Goal: Task Accomplishment & Management: Complete application form

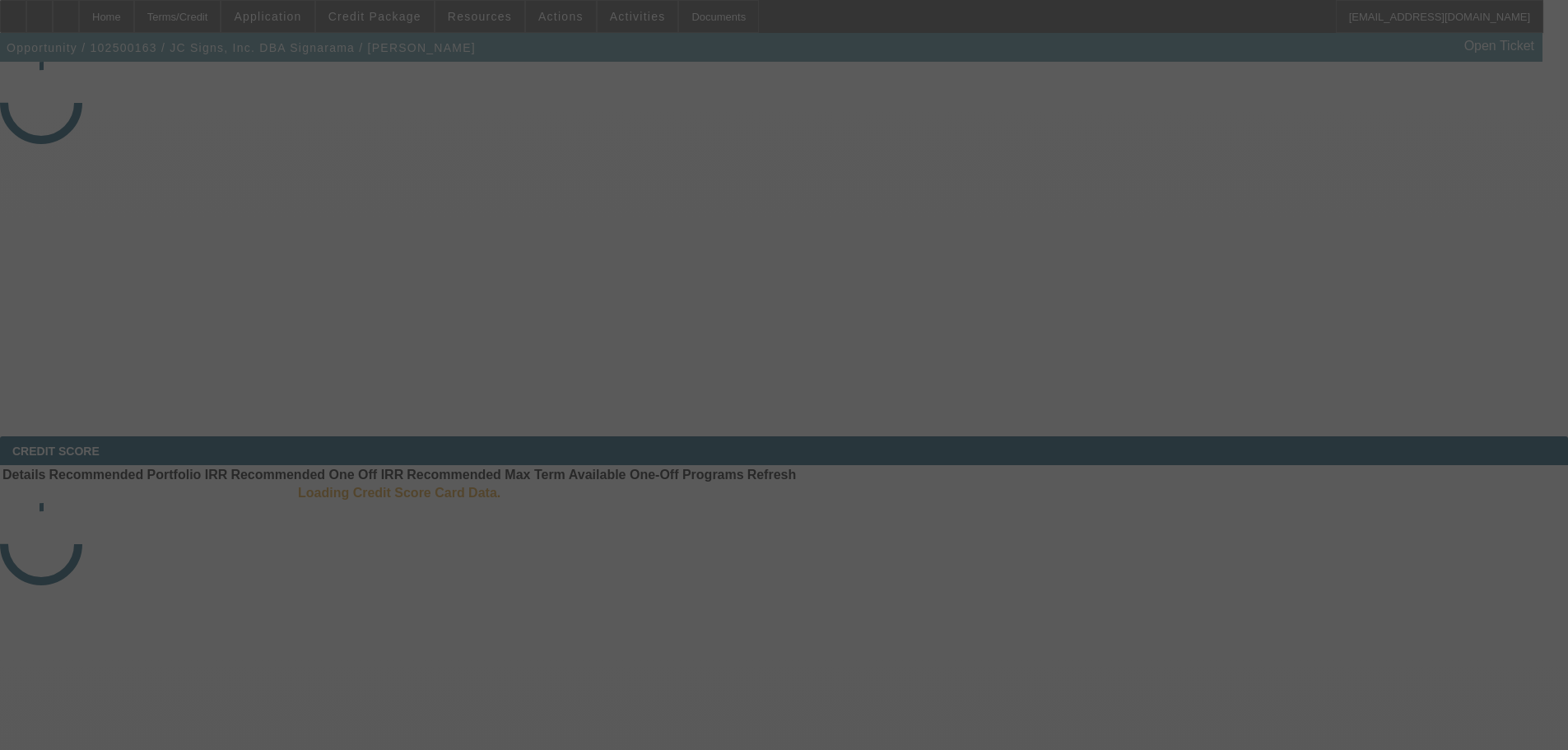
select select "3"
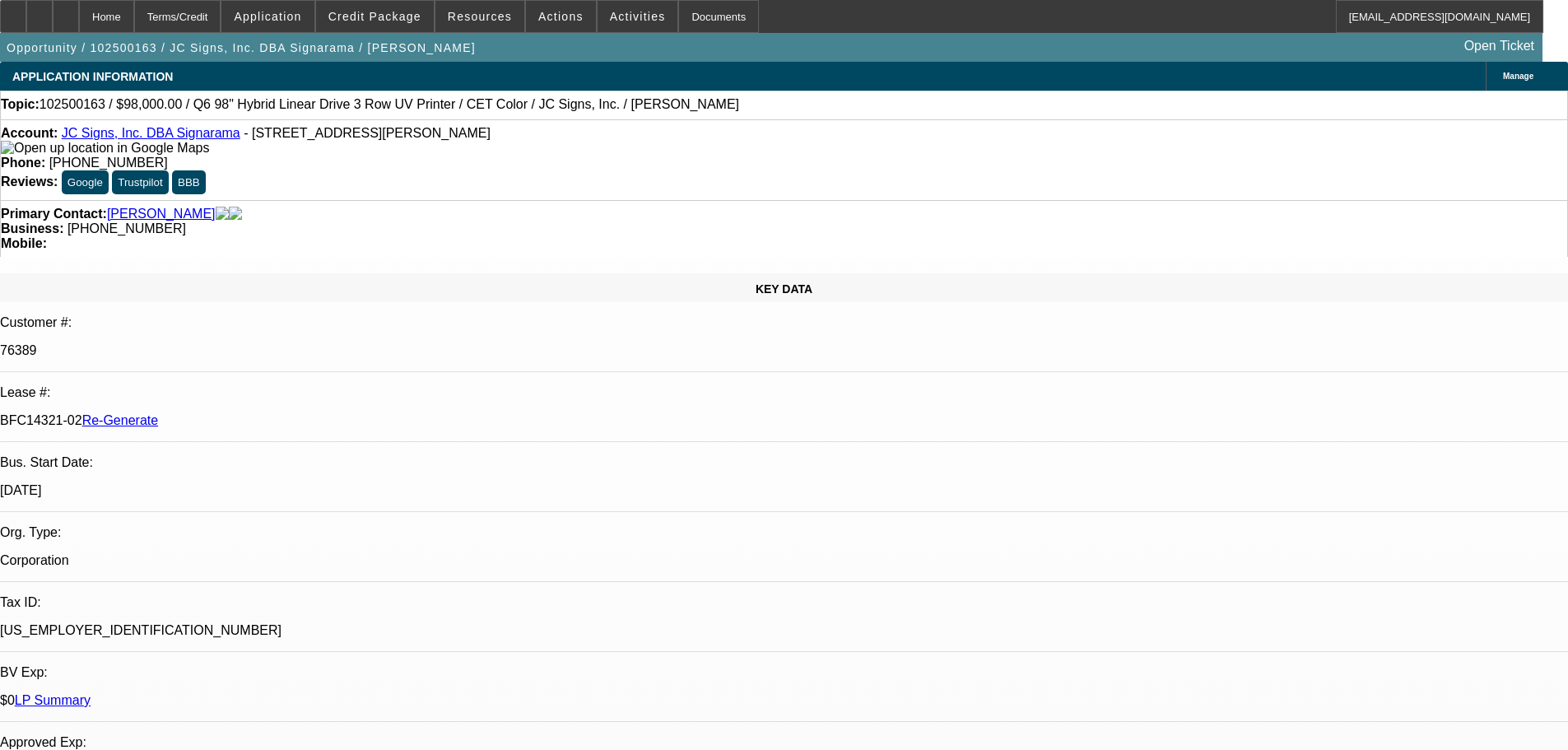
select select "0"
select select "2"
select select "0"
select select "6"
select select "2"
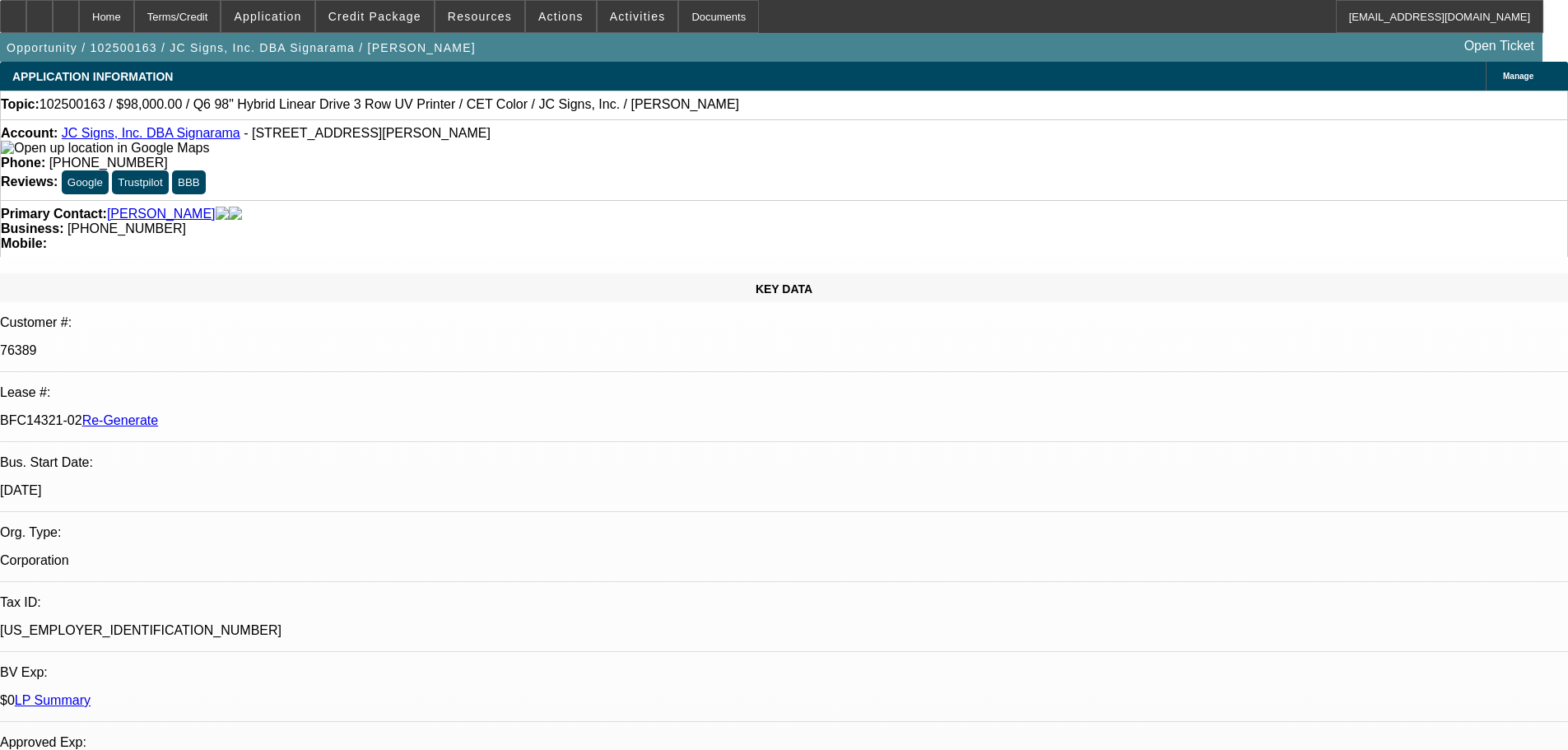
scroll to position [656, 0]
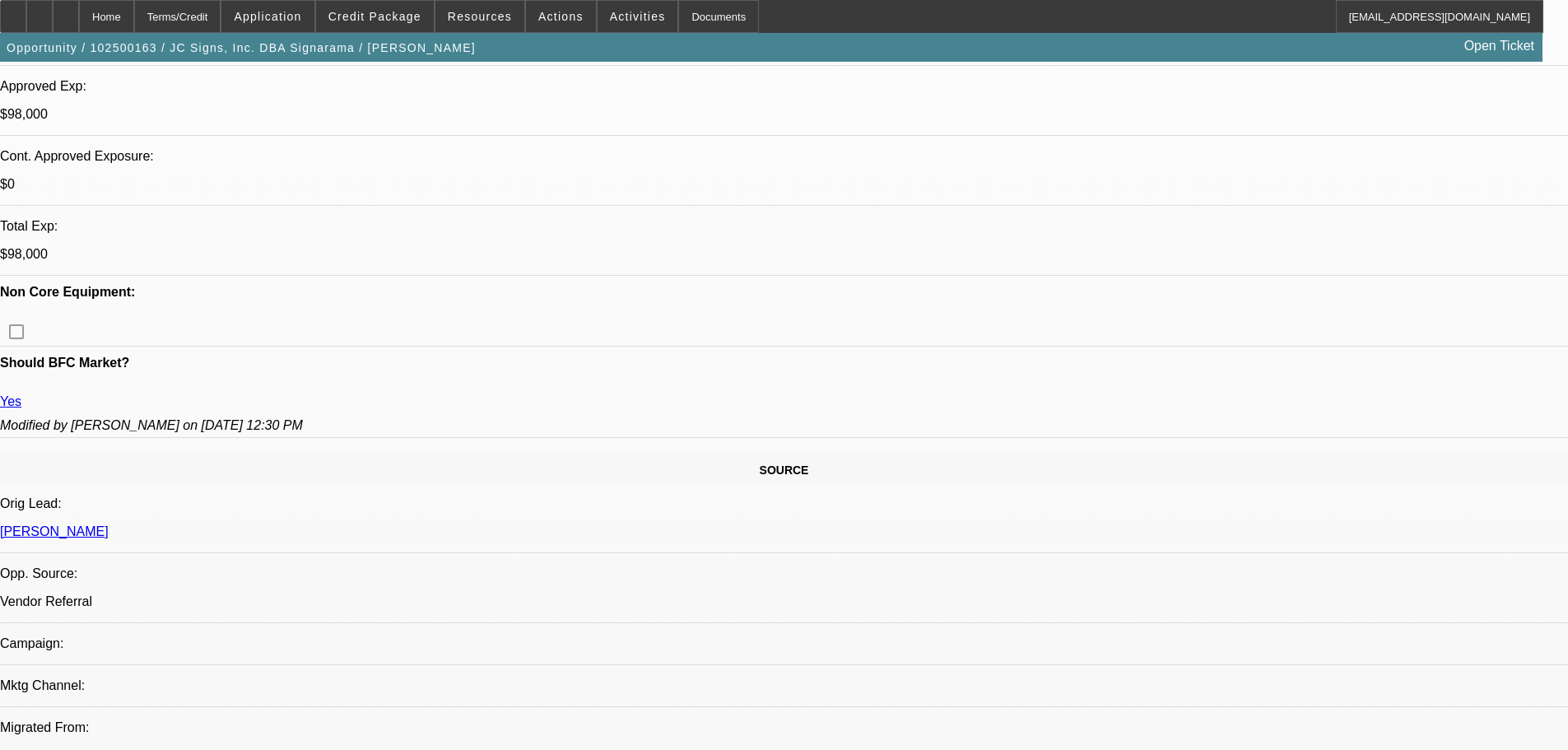
click at [687, 13] on div "Documents" at bounding box center [719, 16] width 81 height 33
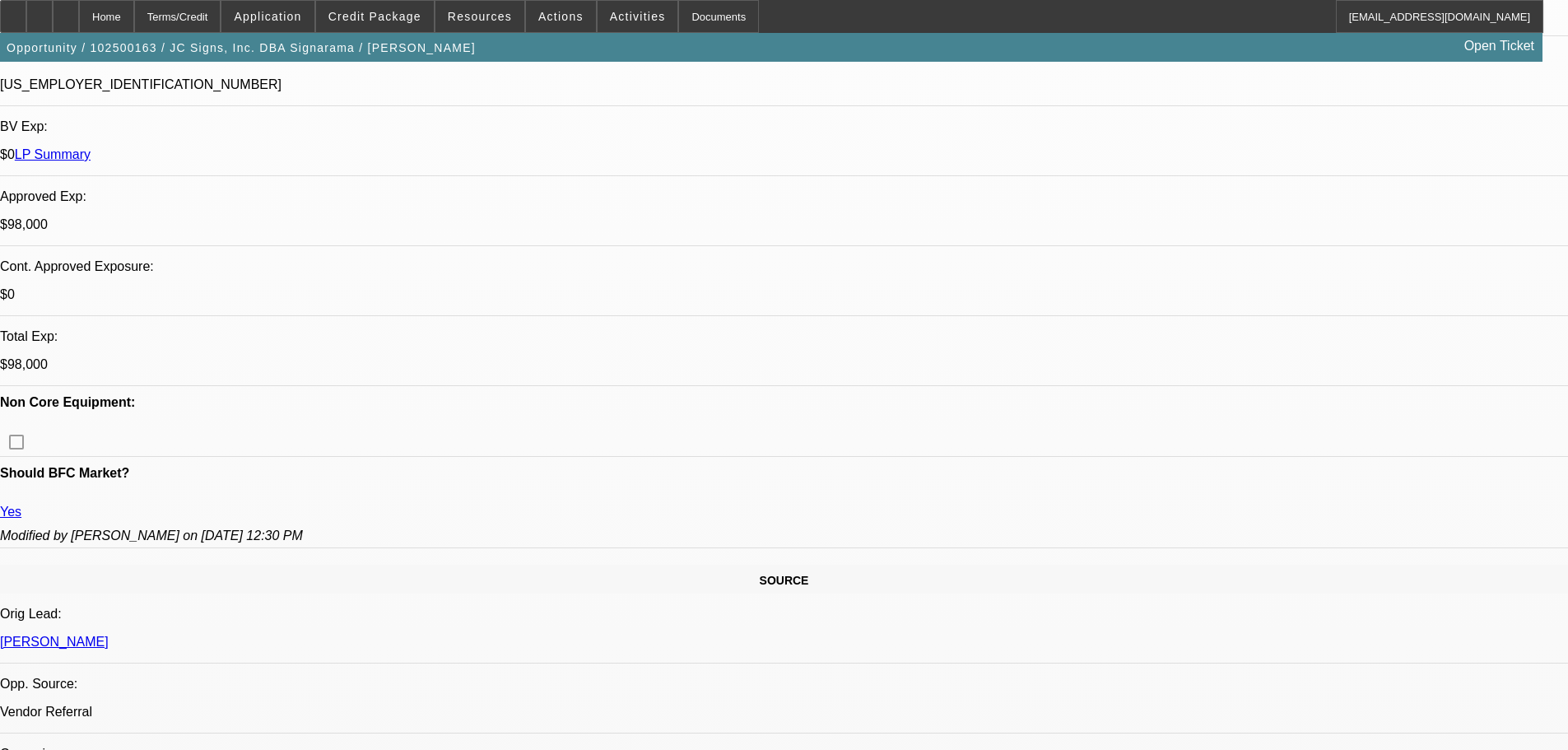
scroll to position [409, 0]
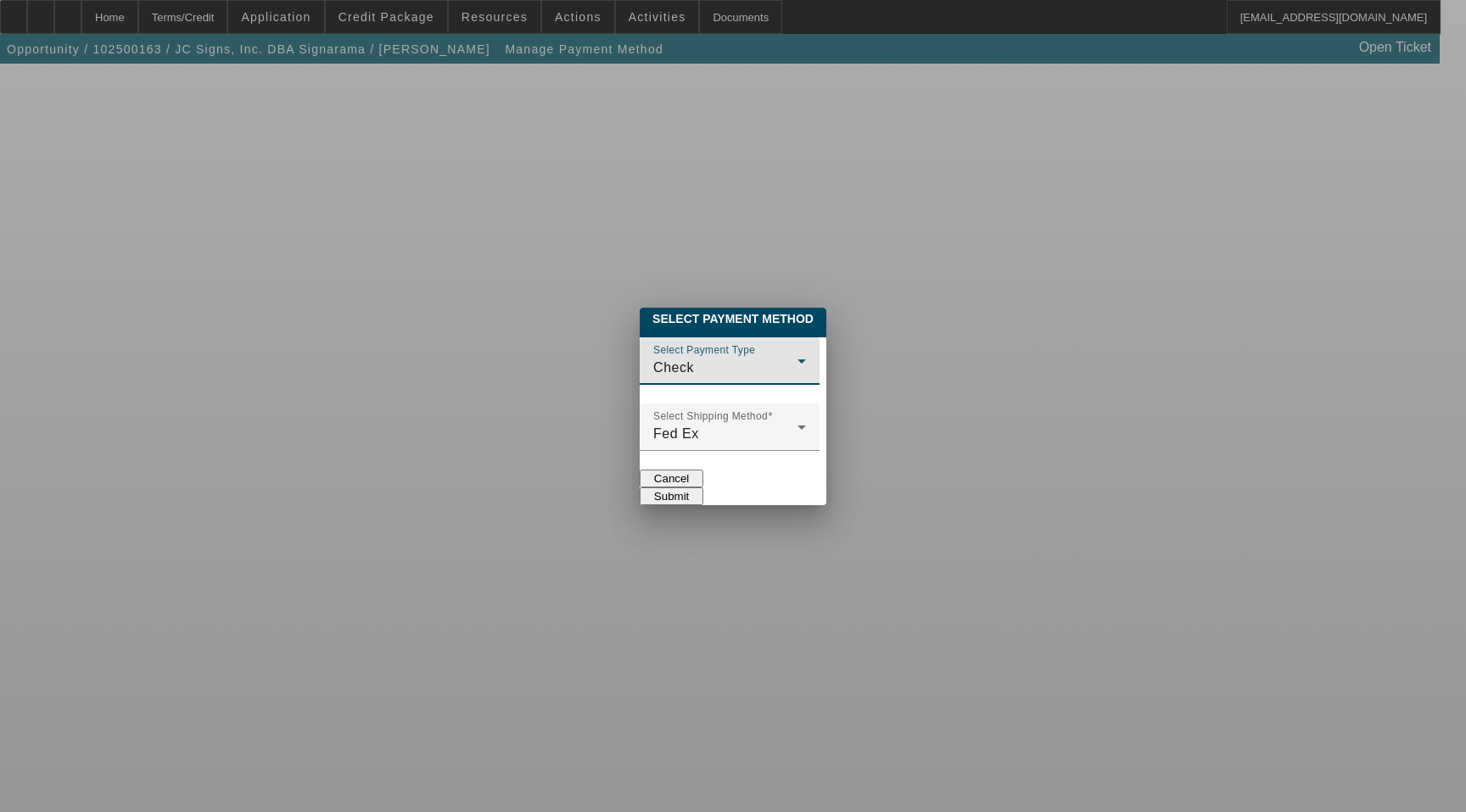
click at [732, 358] on div "Check" at bounding box center [725, 368] width 144 height 20
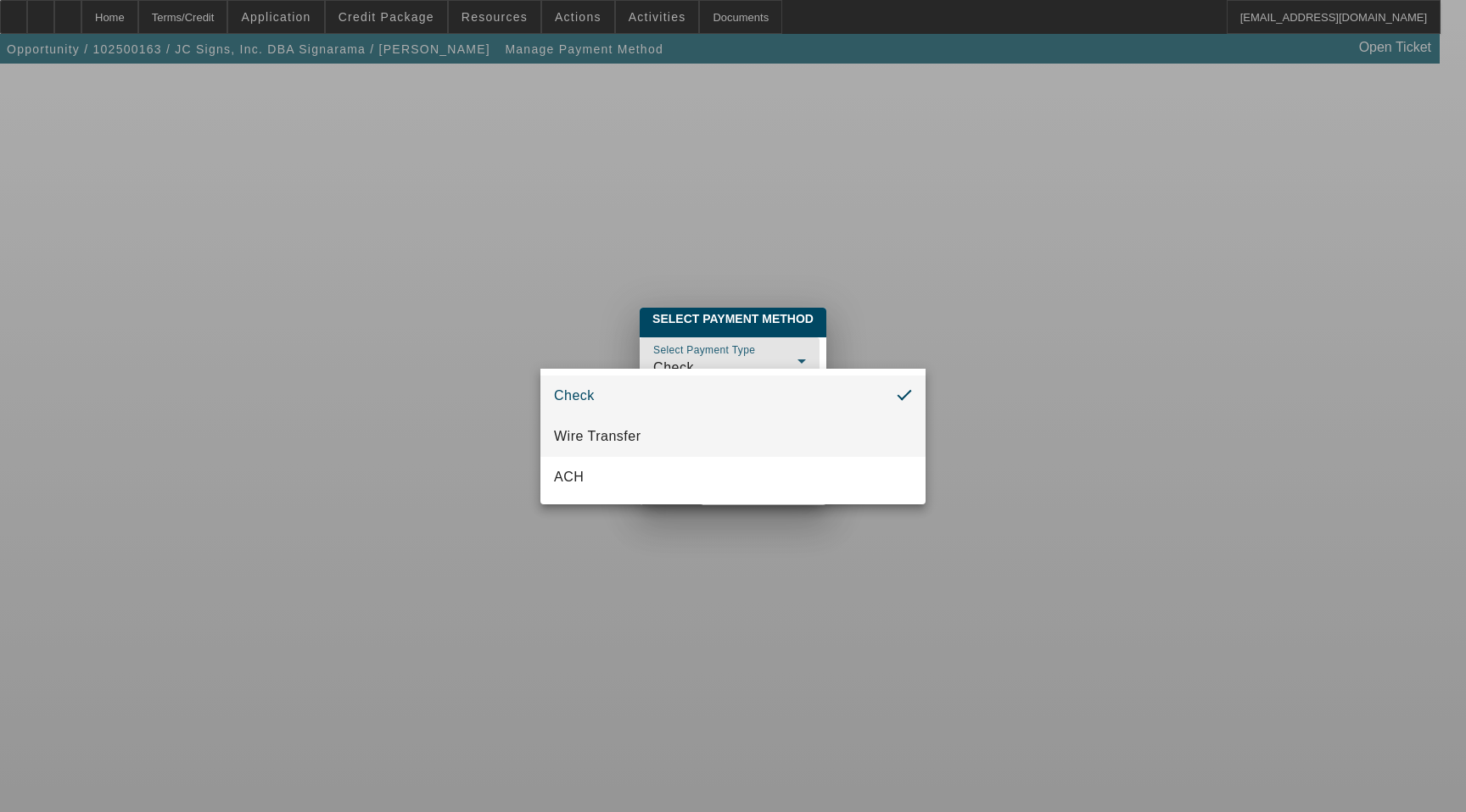
click at [644, 422] on mat-option "Wire Transfer" at bounding box center [733, 436] width 385 height 41
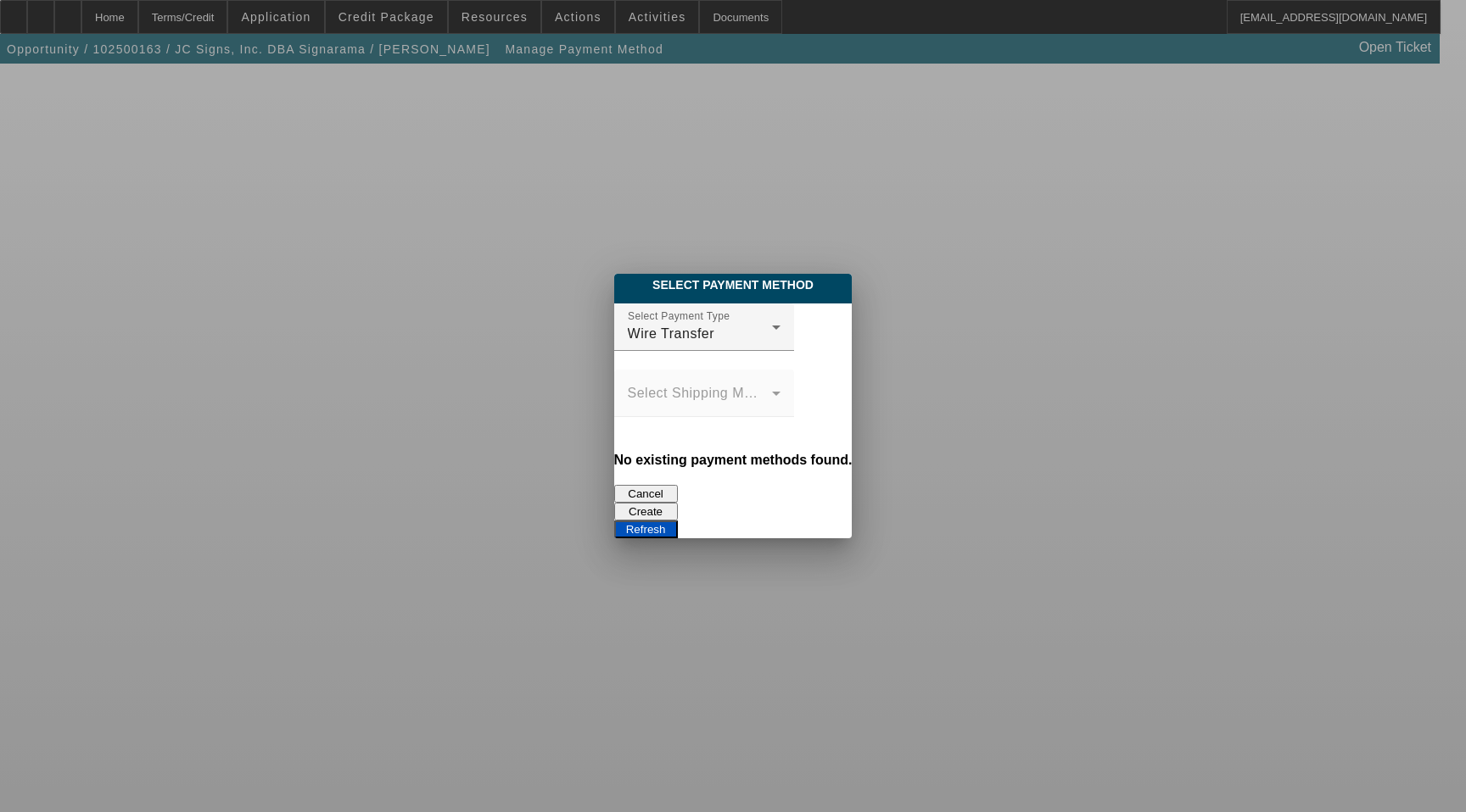
drag, startPoint x: 744, startPoint y: 490, endPoint x: 907, endPoint y: 508, distance: 164.0
click at [853, 508] on div "Cancel Create Refresh" at bounding box center [733, 511] width 238 height 53
click at [678, 521] on button "Refresh" at bounding box center [646, 529] width 64 height 17
click at [677, 328] on div "Wire Transfer" at bounding box center [699, 334] width 144 height 20
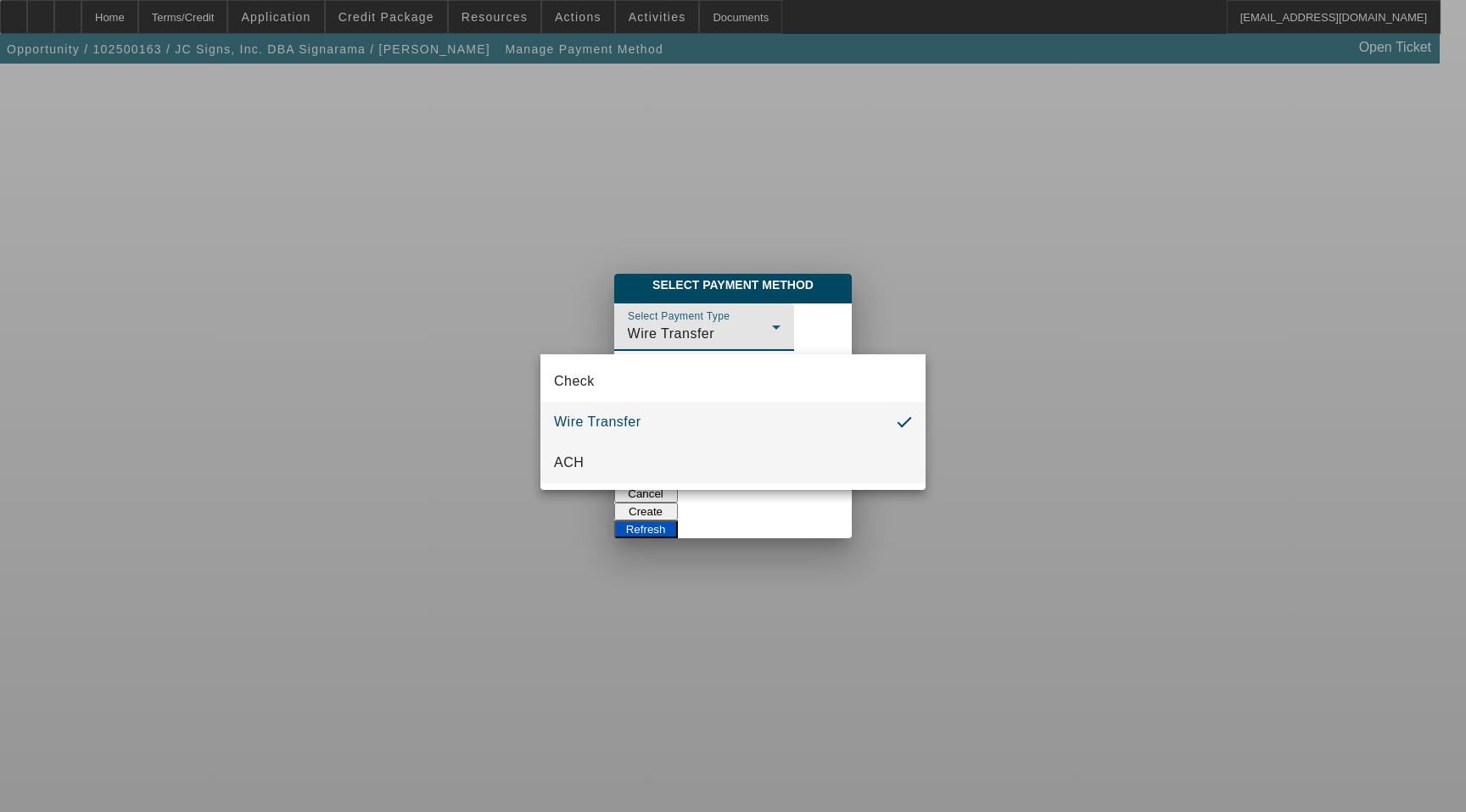
click at [601, 466] on mat-option "ACH" at bounding box center [733, 463] width 385 height 41
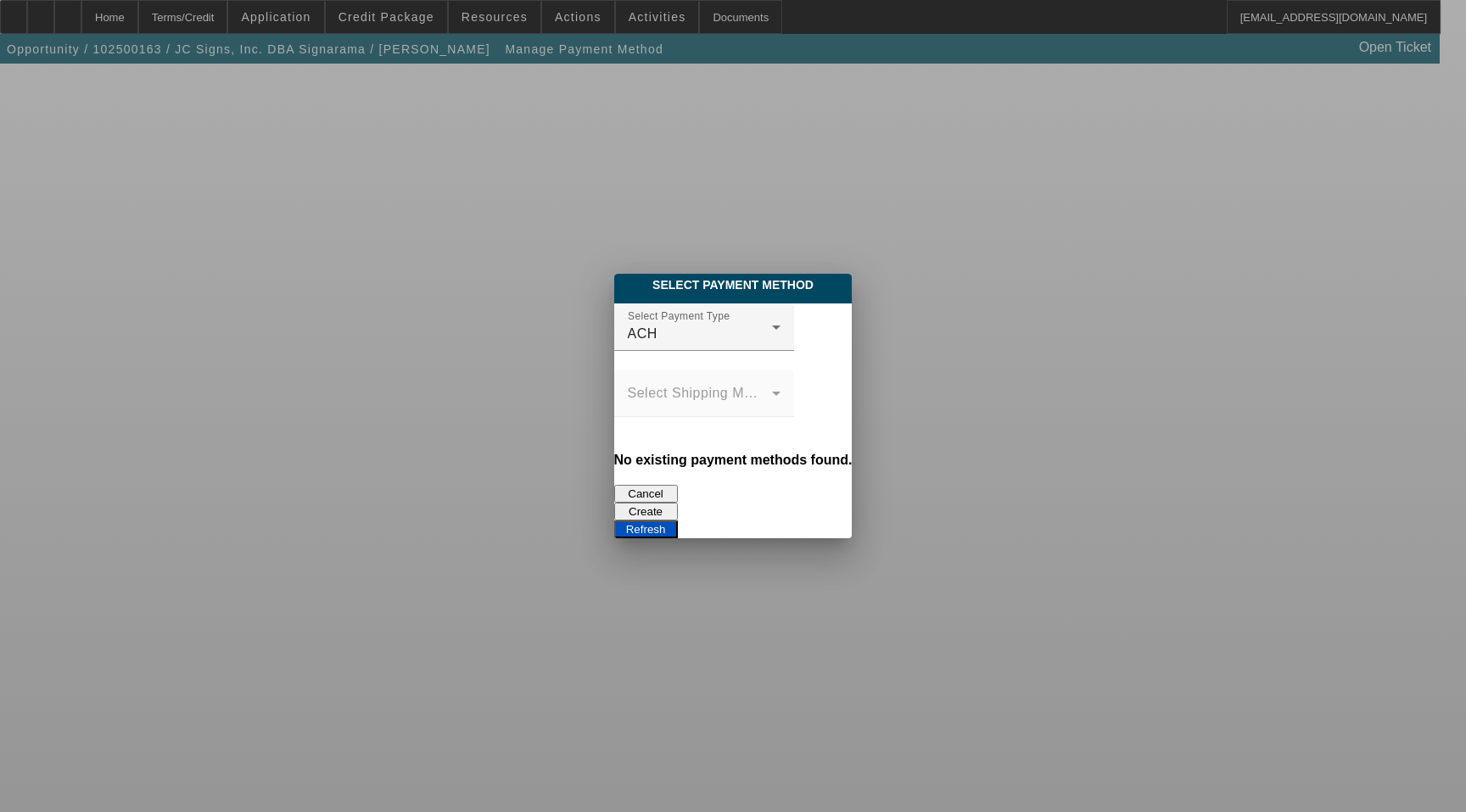
click at [678, 521] on button "Refresh" at bounding box center [646, 529] width 64 height 17
